Goal: Task Accomplishment & Management: Manage account settings

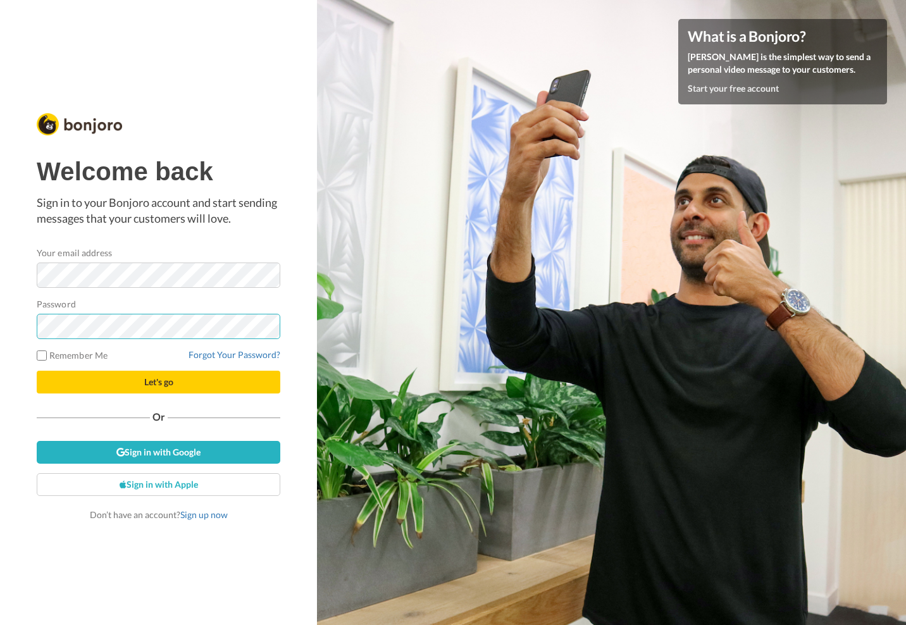
click at [37, 371] on button "Let's go" at bounding box center [159, 382] width 244 height 23
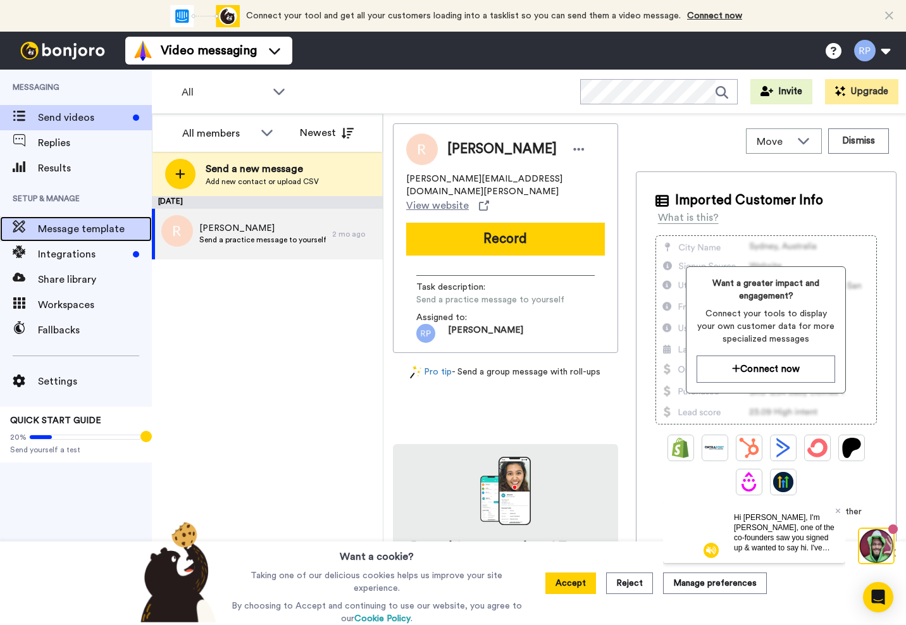
click at [58, 237] on div "Message template" at bounding box center [76, 228] width 152 height 25
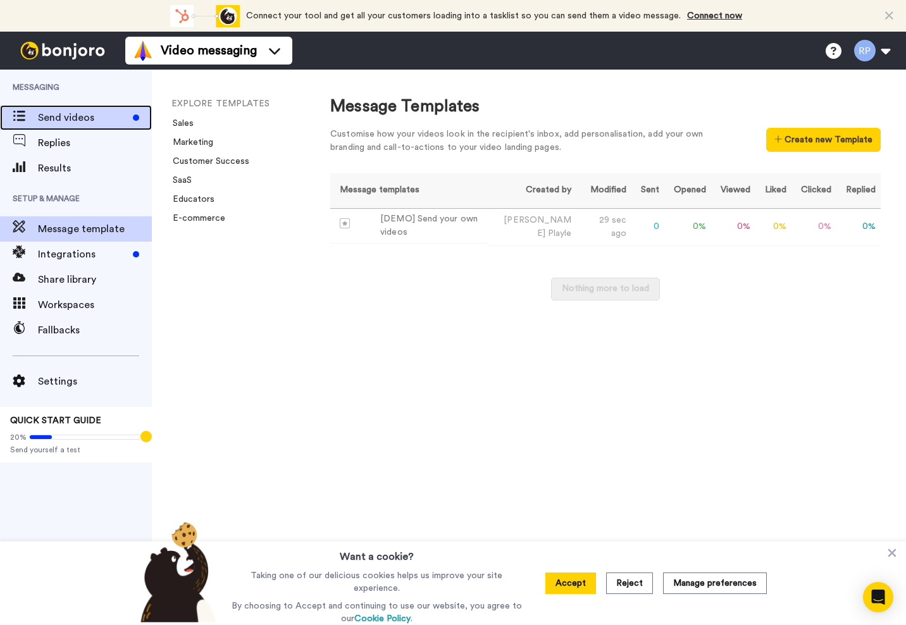
click at [60, 121] on span "Send videos" at bounding box center [83, 117] width 90 height 15
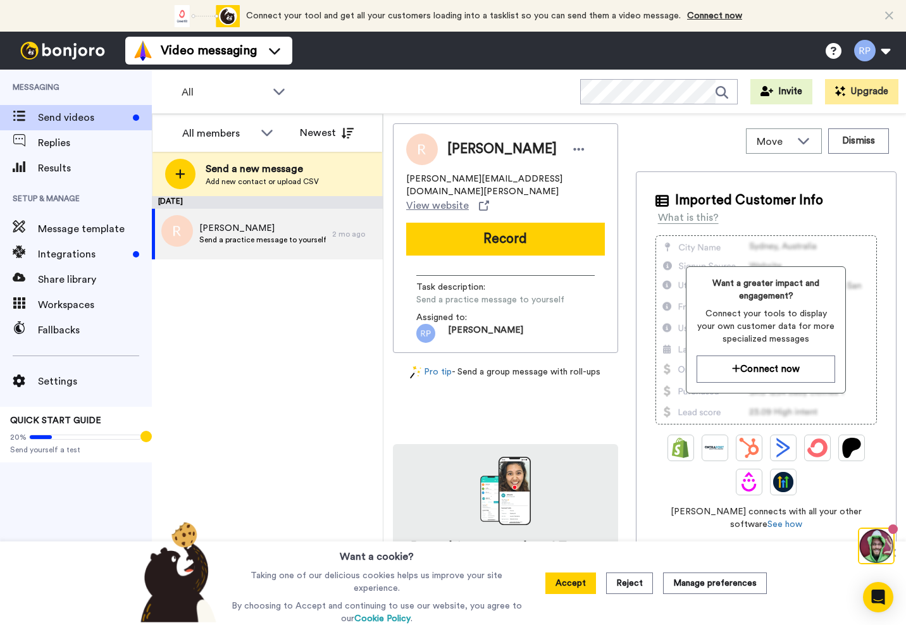
click at [248, 320] on div "June 26 Rebecca Send a practice message to yourself 2 mo ago" at bounding box center [267, 410] width 231 height 429
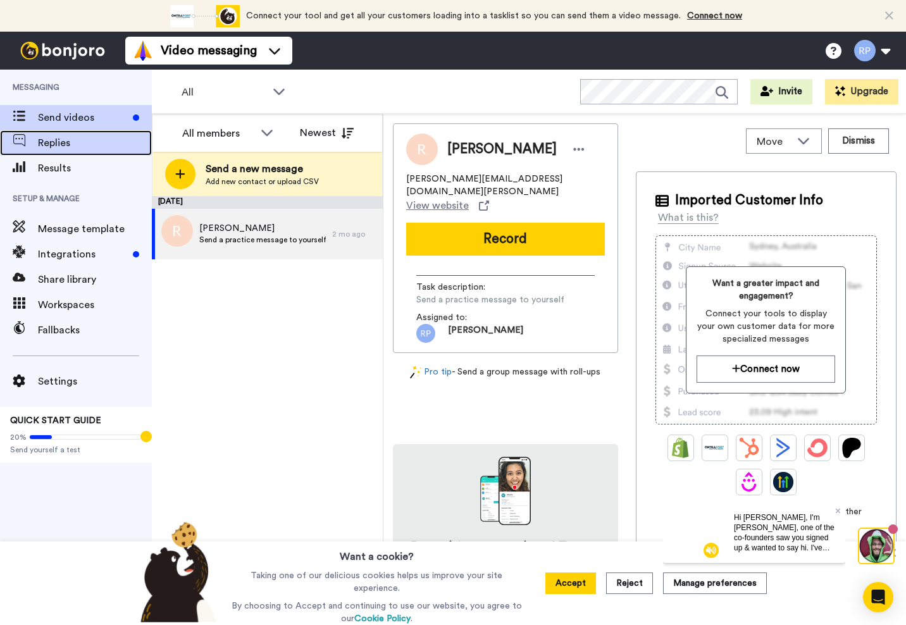
click at [54, 140] on span "Replies" at bounding box center [95, 142] width 114 height 15
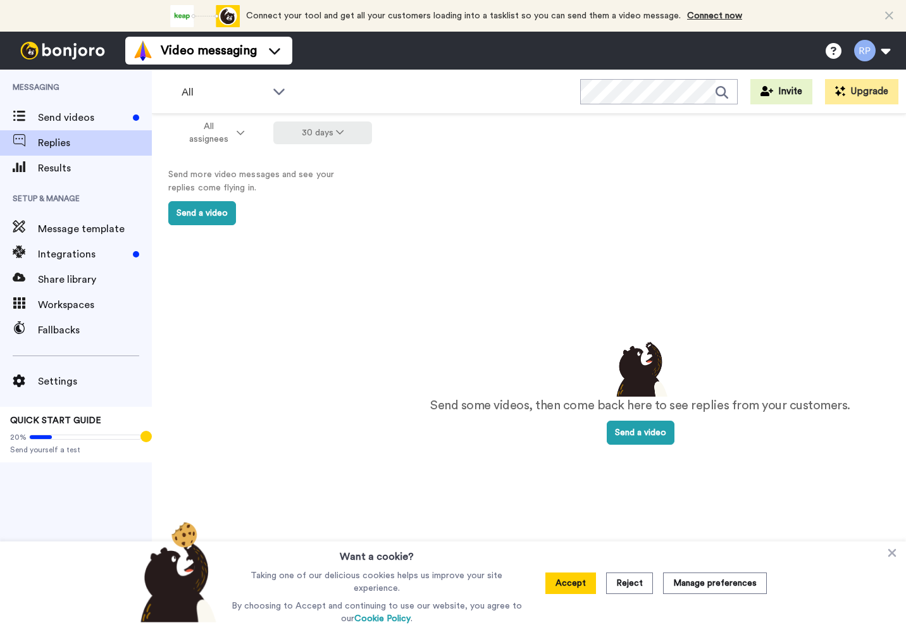
click at [345, 131] on button "30 days" at bounding box center [322, 132] width 99 height 23
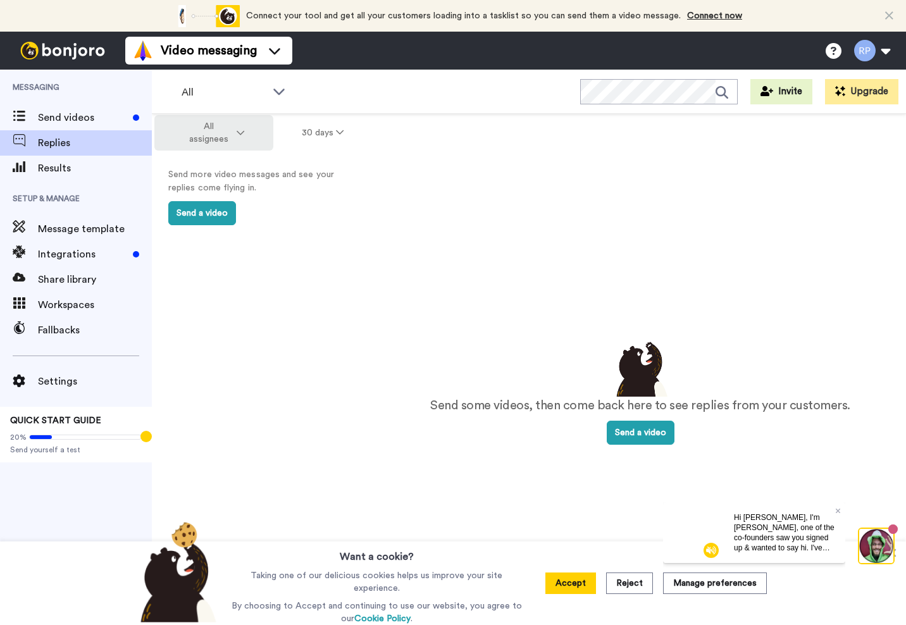
click at [232, 126] on span "All assignees" at bounding box center [208, 132] width 51 height 25
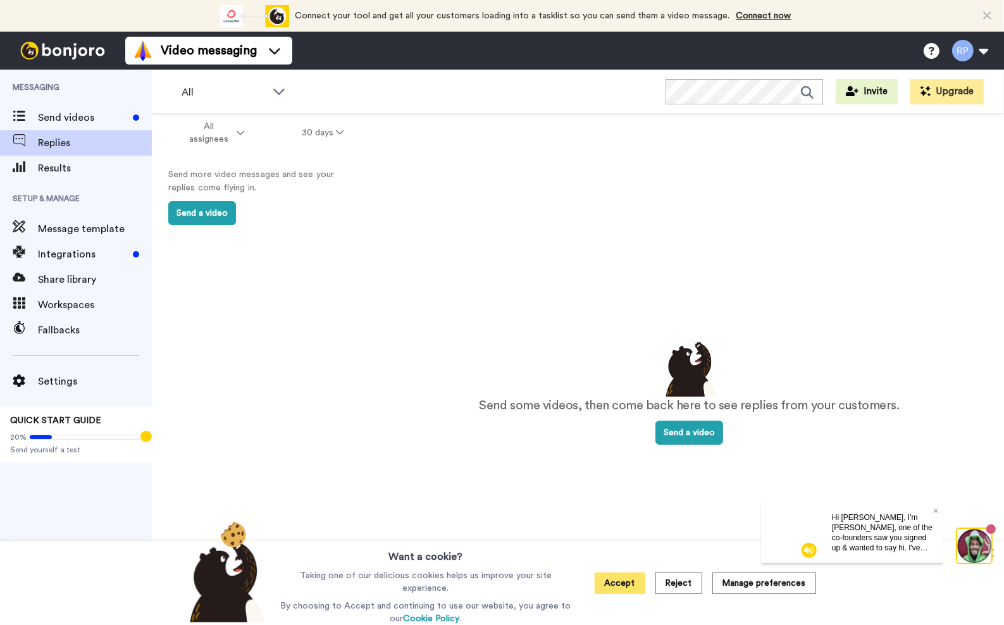
click at [629, 586] on button "Accept" at bounding box center [620, 583] width 51 height 22
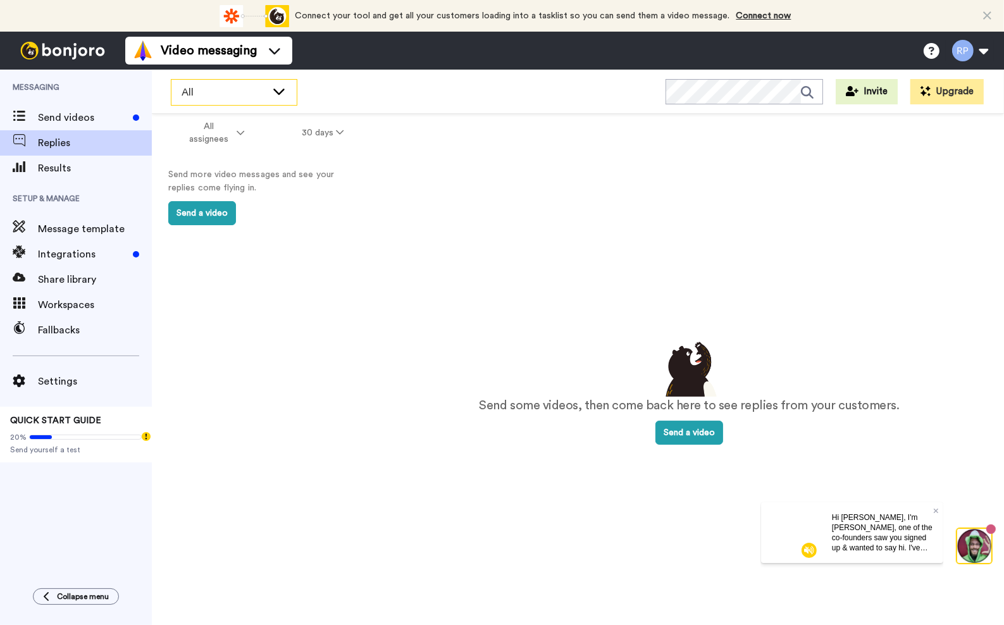
click at [288, 88] on div "All" at bounding box center [233, 92] width 125 height 25
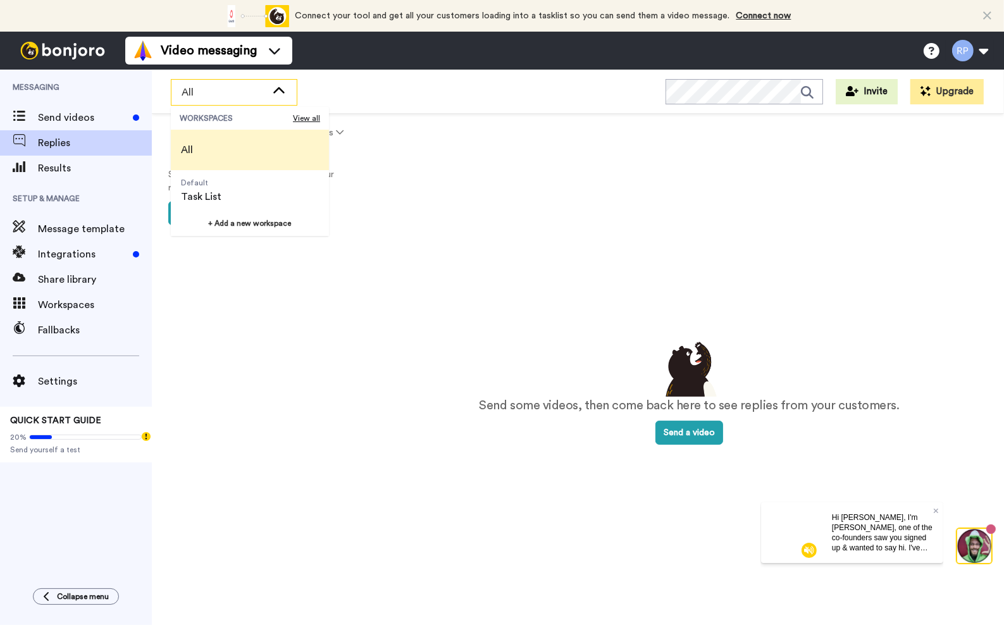
click at [288, 88] on div "All" at bounding box center [233, 92] width 125 height 25
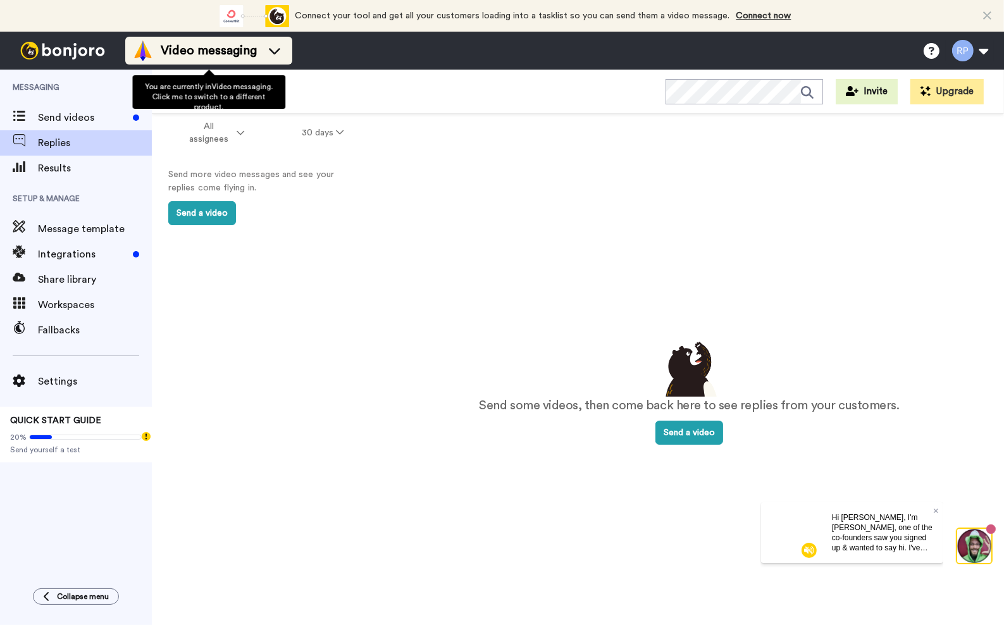
click at [280, 46] on icon at bounding box center [274, 50] width 20 height 13
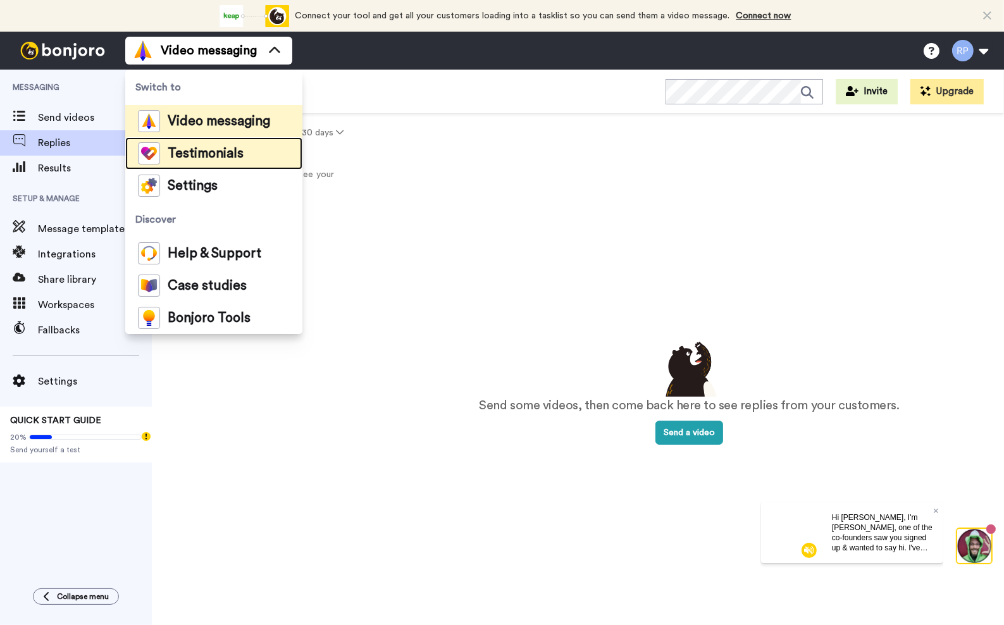
click at [222, 156] on span "Testimonials" at bounding box center [206, 153] width 76 height 13
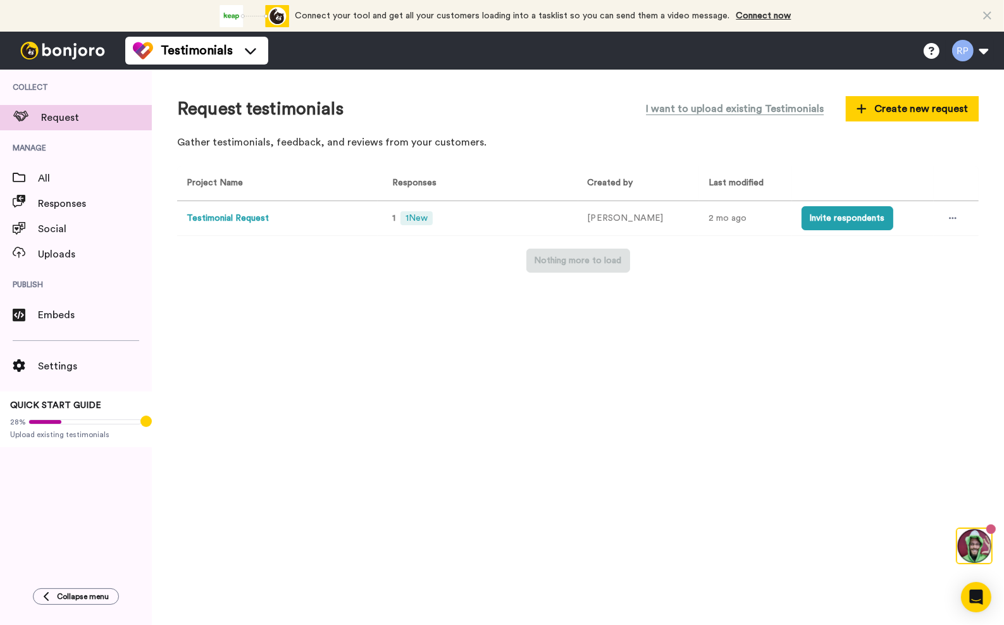
click at [211, 216] on button "Testimonial Request" at bounding box center [228, 218] width 82 height 13
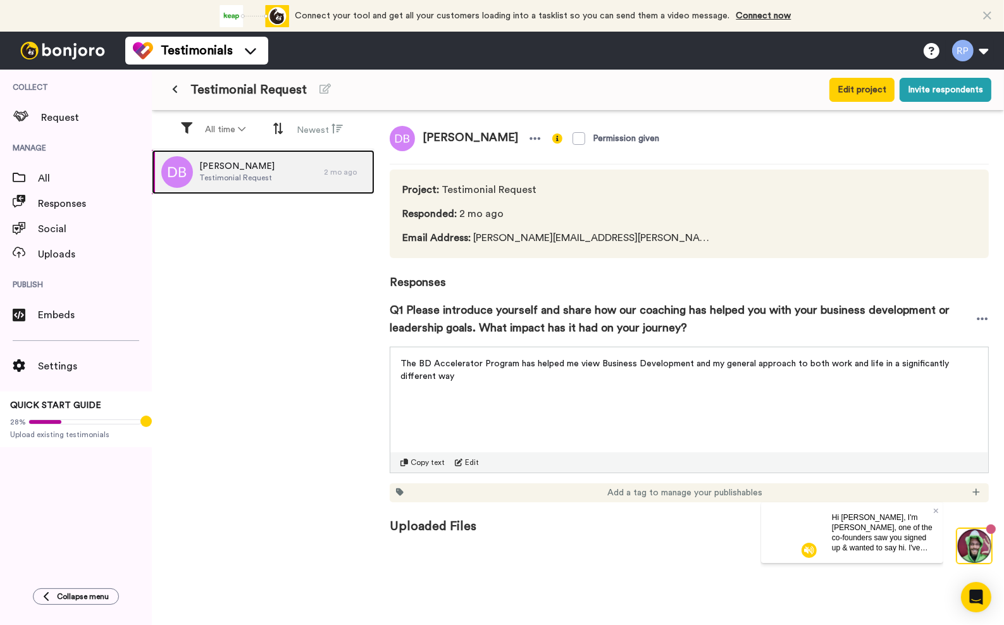
click at [233, 166] on span "Dale Birt" at bounding box center [236, 166] width 75 height 13
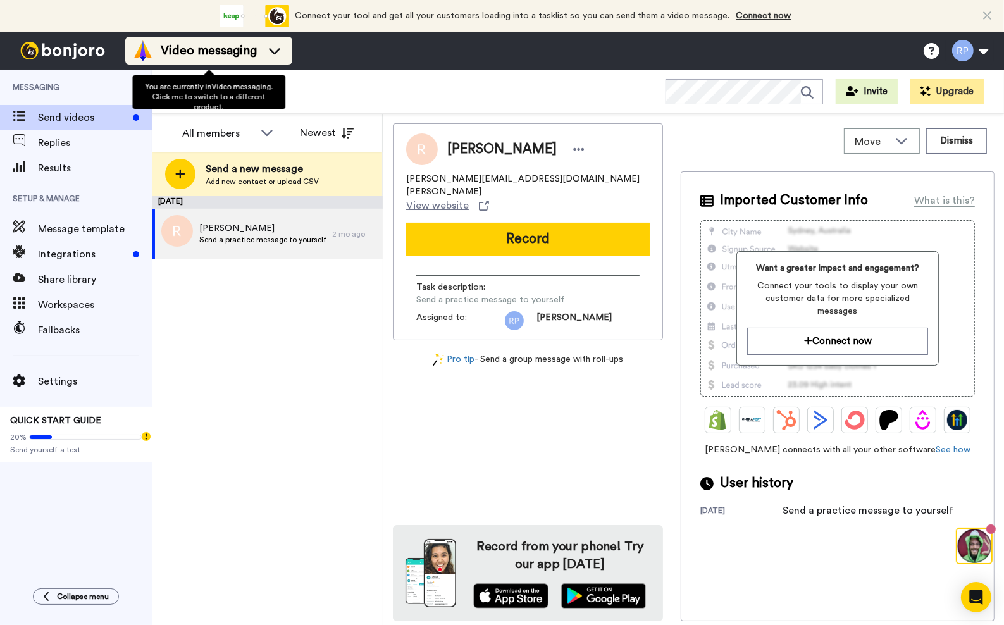
click at [263, 49] on div "Video messaging" at bounding box center [209, 50] width 152 height 20
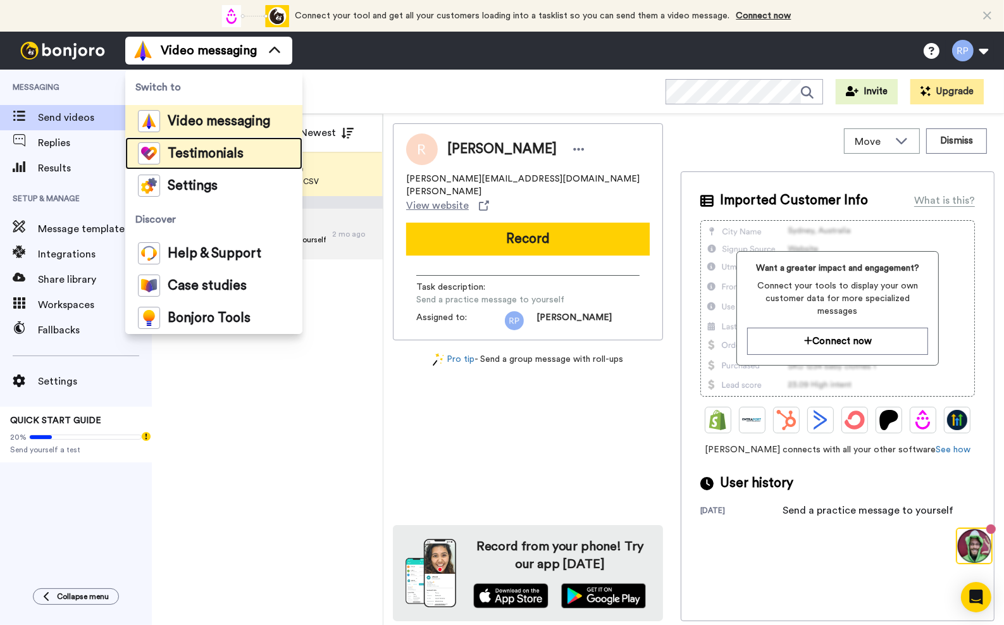
click at [168, 154] on span "Testimonials" at bounding box center [206, 153] width 76 height 13
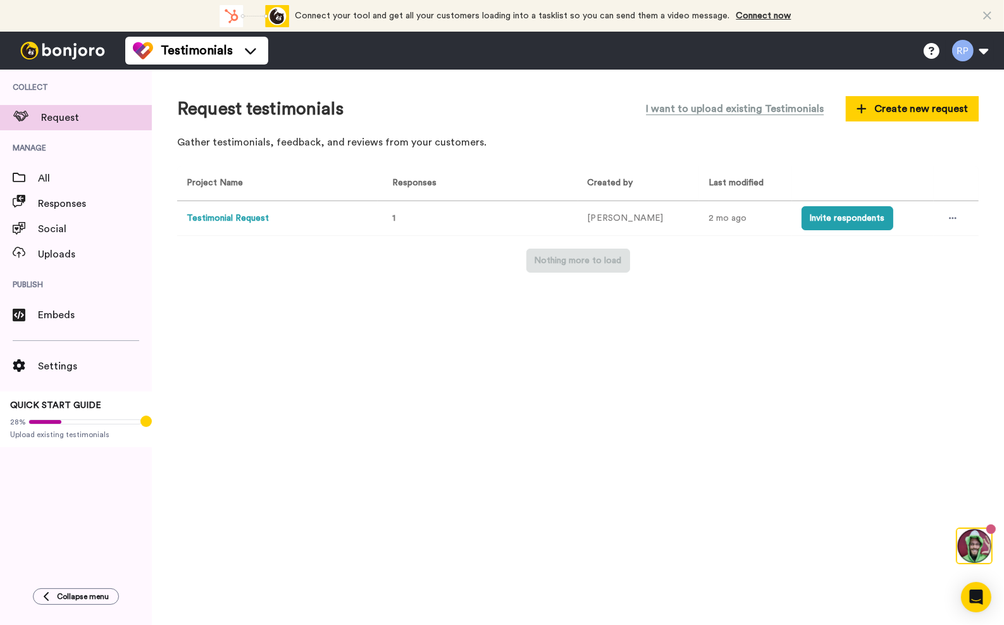
click at [225, 217] on button "Testimonial Request" at bounding box center [228, 218] width 82 height 13
